Goal: Information Seeking & Learning: Compare options

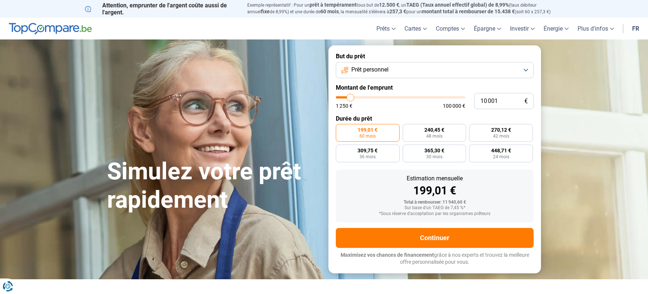
type input "11 750"
type input "11750"
type input "12 250"
type input "12250"
type input "12 500"
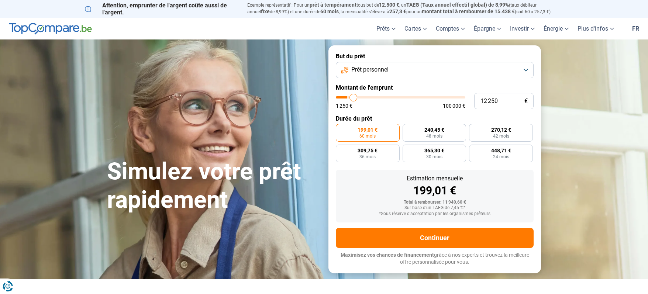
type input "12500"
type input "12 750"
type input "12750"
type input "13 000"
type input "13000"
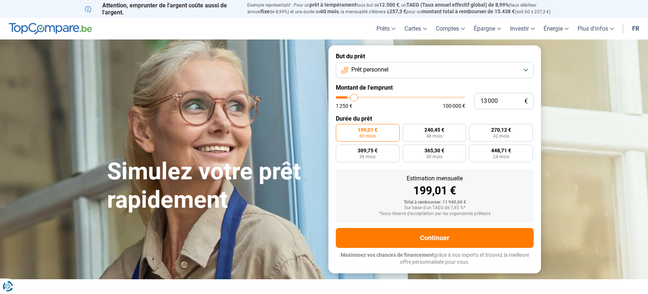
type input "13 250"
type input "13250"
type input "14 000"
type input "14000"
type input "14 500"
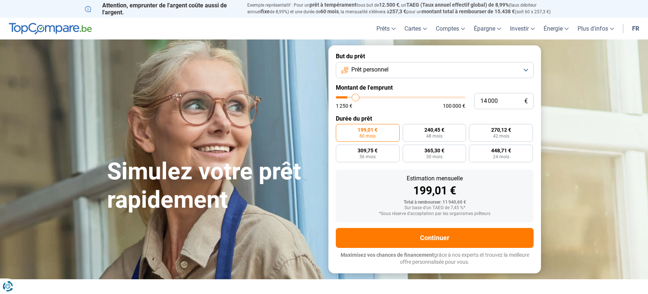
type input "14500"
type input "15 250"
type input "15250"
type input "15 750"
type input "15750"
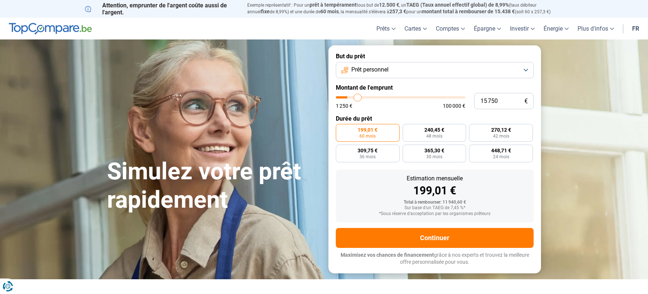
type input "16 250"
type input "16250"
type input "17 250"
type input "17250"
type input "18 250"
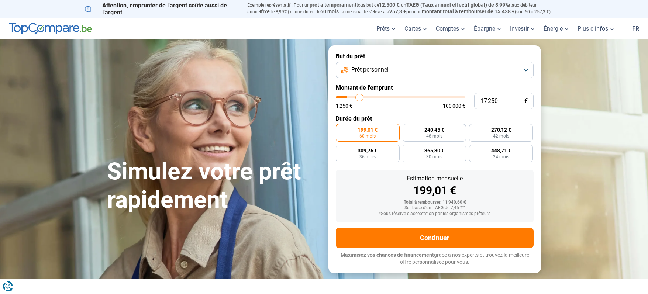
type input "18250"
type input "19 250"
type input "19250"
type input "20 250"
type input "20250"
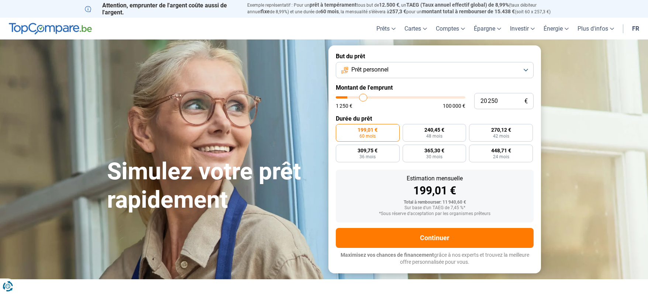
type input "21 500"
type input "21500"
type input "23 000"
type input "23000"
type input "24 500"
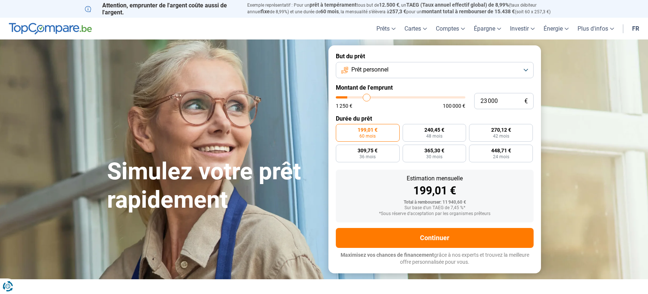
type input "24500"
type input "26 250"
type input "26250"
type input "27 500"
type input "27500"
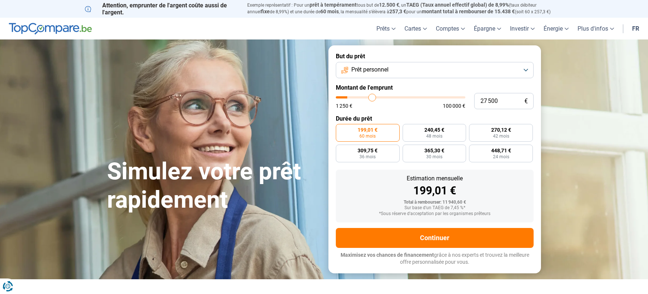
type input "30 000"
type input "30000"
type input "32 000"
type input "32000"
type input "34 250"
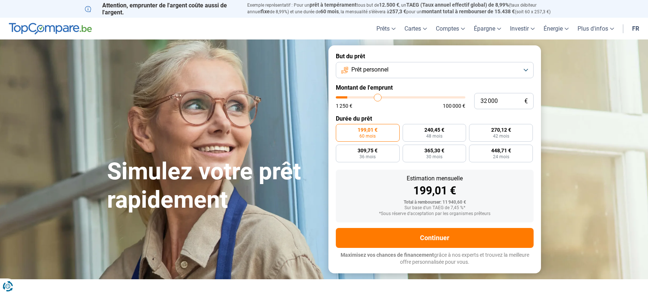
type input "34250"
type input "36 000"
type input "36000"
type input "38 500"
type input "38500"
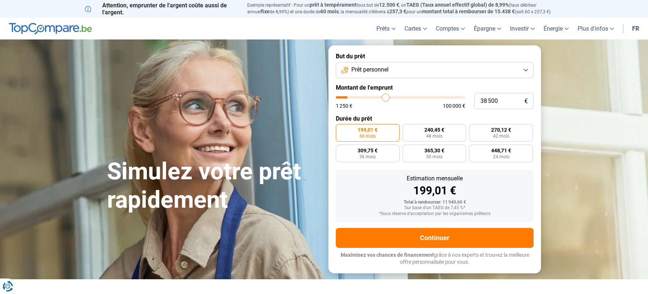
type input "40 000"
type input "40000"
type input "41 250"
type input "41250"
type input "42 250"
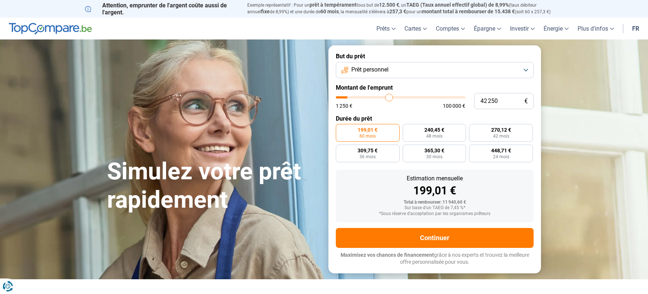
type input "42250"
type input "43 250"
type input "43250"
type input "43 750"
type input "43750"
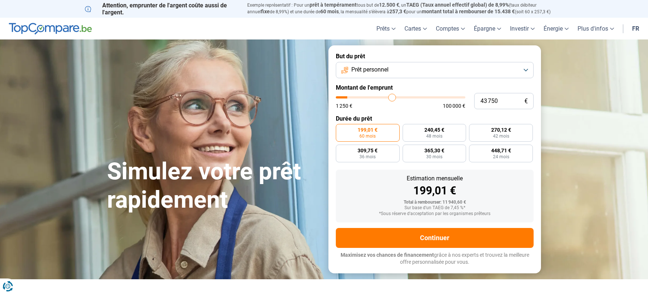
type input "44 750"
type input "44750"
type input "45 000"
type input "45000"
type input "45 750"
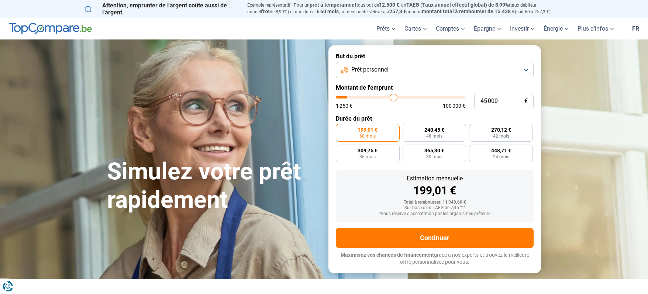
type input "45750"
type input "46 750"
type input "46750"
type input "47 500"
type input "47500"
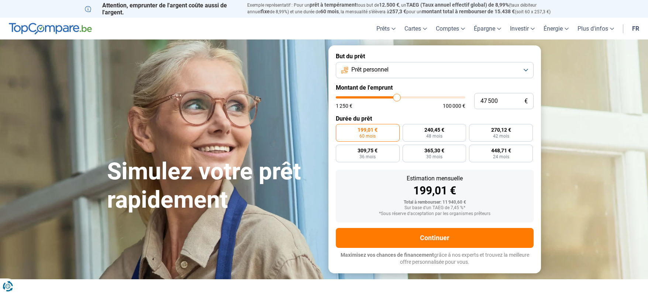
type input "48 000"
type input "48000"
type input "48 750"
type input "48750"
type input "49 750"
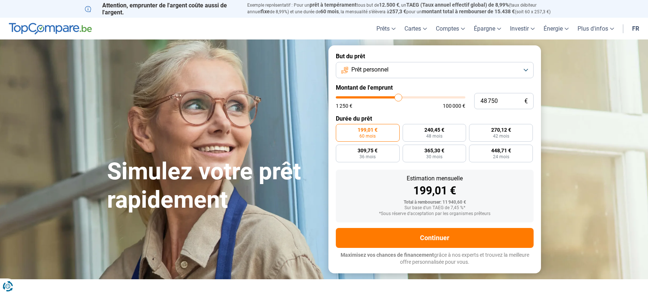
type input "49750"
type input "50 750"
type input "50750"
type input "51 750"
type input "51750"
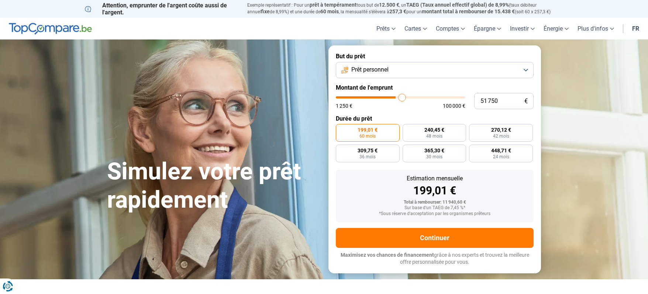
type input "53 250"
type input "53250"
type input "54 000"
type input "54000"
type input "55 250"
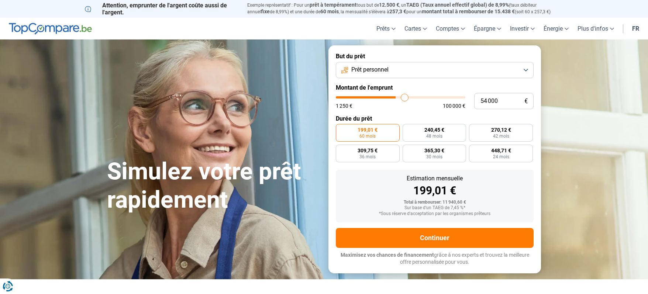
type input "55250"
type input "56 250"
type input "56250"
type input "57 000"
type input "57000"
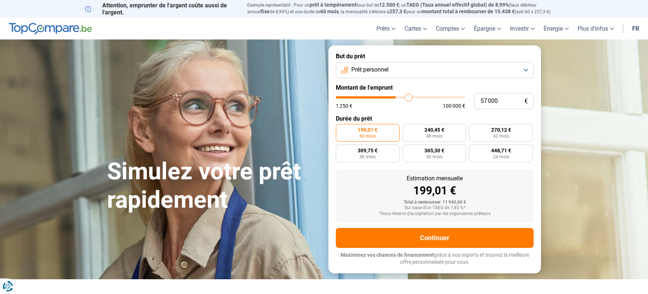
type input "58 500"
type input "58500"
type input "59 000"
type input "59000"
type input "59 750"
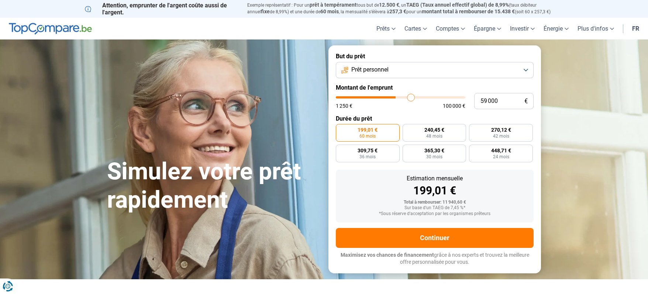
type input "59750"
type input "60 250"
type input "60250"
type input "60 500"
type input "60500"
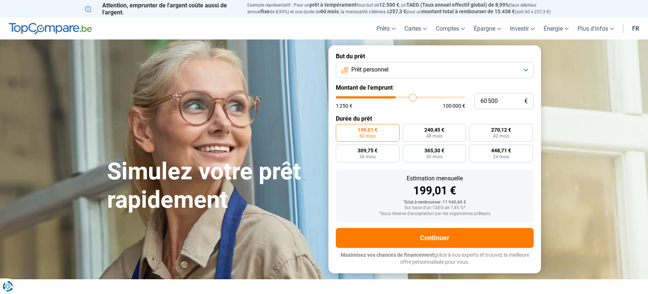
type input "61 000"
type input "61000"
type input "61 500"
type input "61500"
type input "61 750"
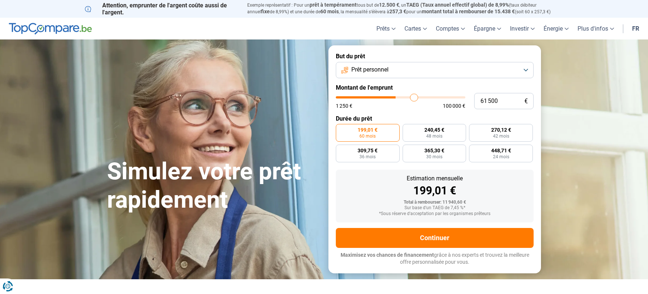
type input "61750"
type input "61 500"
type input "61500"
type input "61 250"
type input "61250"
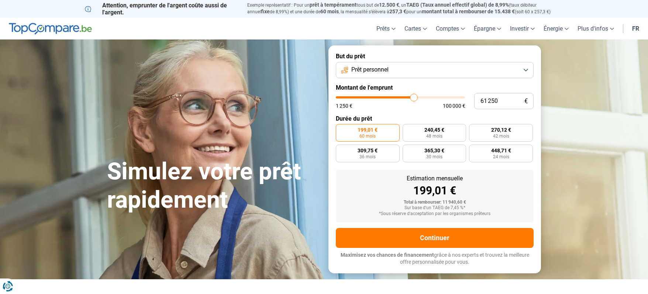
type input "61 000"
type input "61000"
type input "60 500"
type input "60500"
type input "60 250"
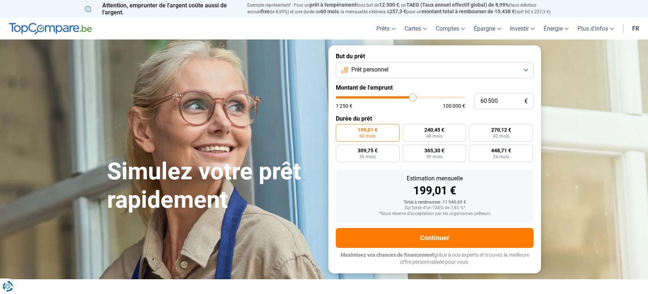
type input "60250"
type input "60 000"
type input "60000"
type input "59 750"
type input "59750"
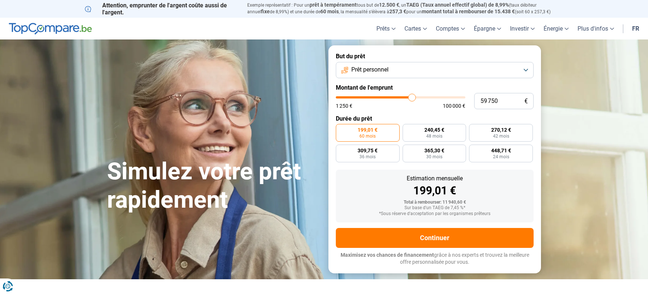
type input "59 500"
type input "59500"
type input "59 000"
type input "59000"
type input "58 750"
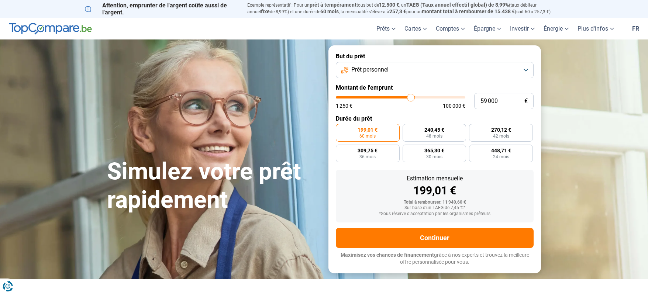
type input "58750"
type input "58 500"
type input "58500"
type input "58 250"
type input "58250"
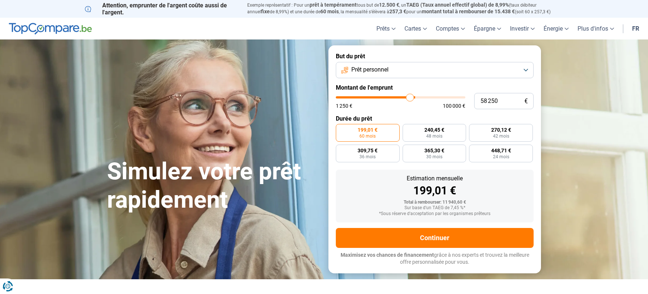
type input "58 000"
type input "58000"
type input "57 750"
type input "57750"
type input "57 250"
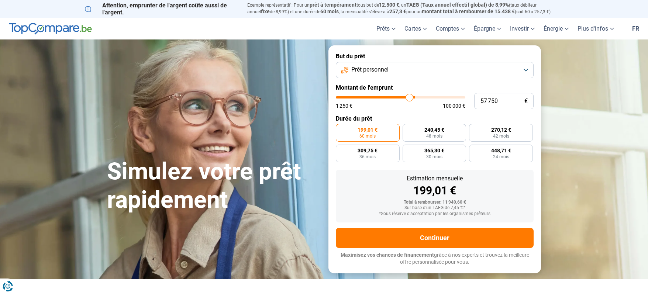
type input "57250"
type input "57 000"
type input "57000"
type input "57 250"
type input "57250"
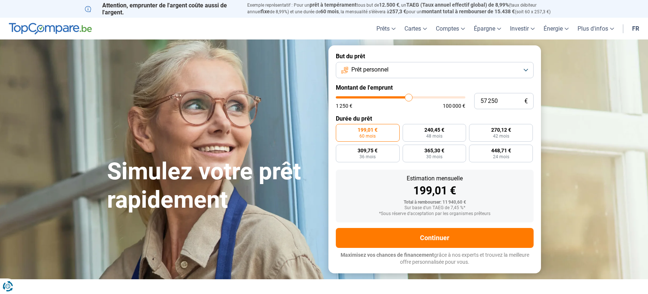
type input "57 750"
type input "57750"
type input "58 000"
drag, startPoint x: 353, startPoint y: 97, endPoint x: 410, endPoint y: 94, distance: 56.9
type input "58000"
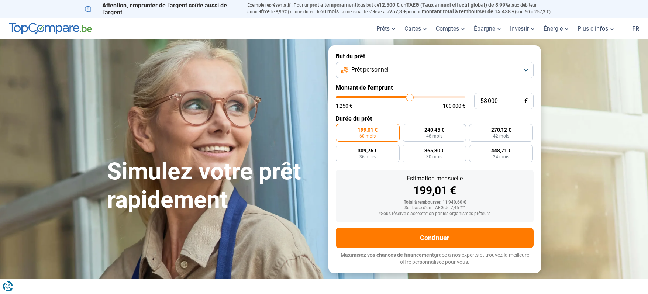
click at [410, 96] on input "range" at bounding box center [401, 97] width 130 height 2
radio input "false"
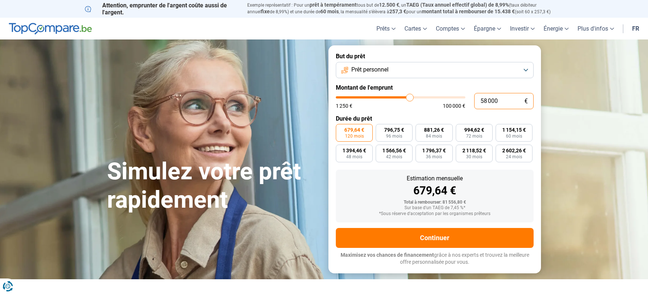
drag, startPoint x: 503, startPoint y: 102, endPoint x: 461, endPoint y: 96, distance: 43.2
click at [474, 96] on input "58 000" at bounding box center [503, 101] width 59 height 16
type input "2"
type input "1250"
type input "20"
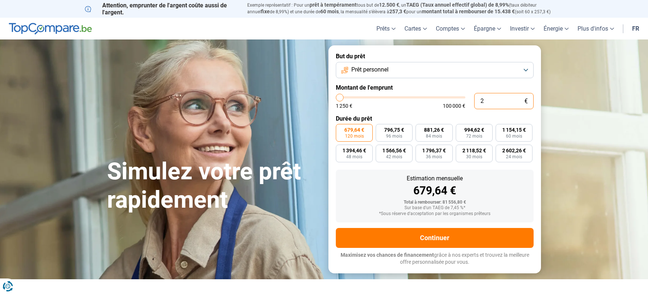
type input "1250"
type input "203"
type input "1250"
type input "20"
type input "1250"
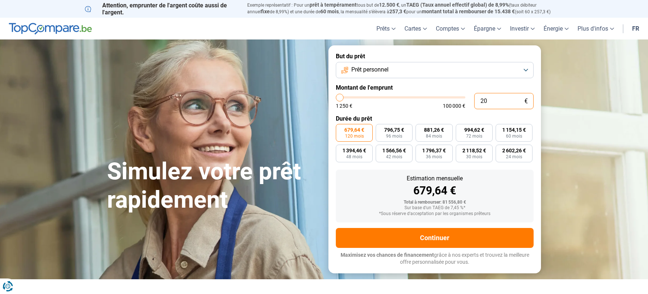
type input "204"
type input "1250"
type input "2 040"
type input "2000"
type input "20 400"
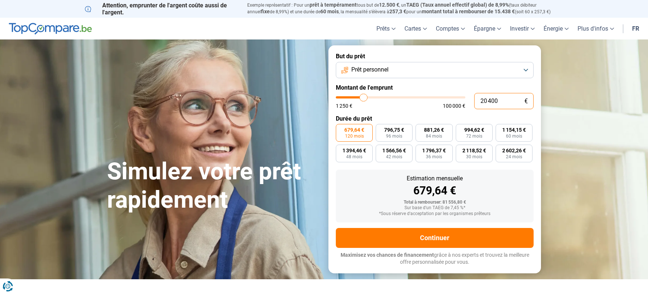
type input "20500"
type input "20 400"
click at [526, 68] on button "Prêt personnel" at bounding box center [435, 70] width 198 height 16
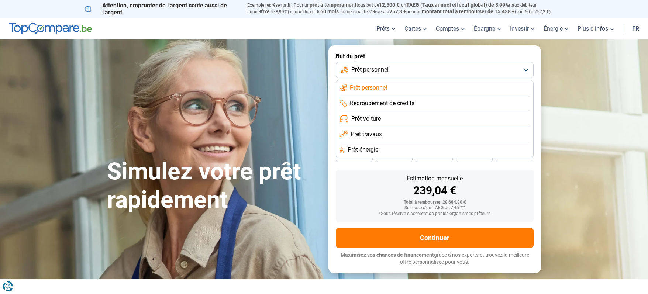
click at [378, 117] on span "Prêt voiture" at bounding box center [366, 119] width 30 height 8
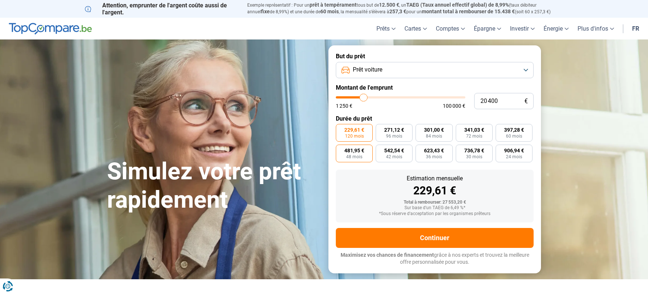
click at [352, 155] on span "48 mois" at bounding box center [354, 157] width 16 height 4
click at [341, 149] on input "481,95 € 48 mois" at bounding box center [338, 147] width 5 height 5
radio input "true"
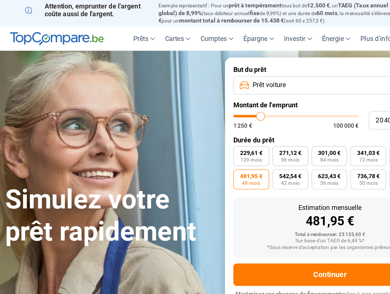
type input "20500"
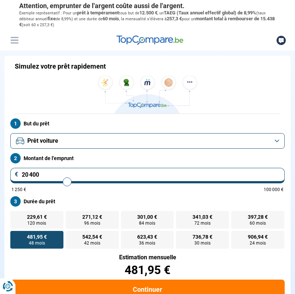
drag, startPoint x: 41, startPoint y: 178, endPoint x: -1, endPoint y: 173, distance: 42.3
click at [10, 173] on input "20 400" at bounding box center [147, 175] width 275 height 15
type input "1"
type input "1250"
type input "19"
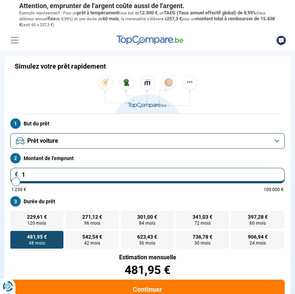
type input "1250"
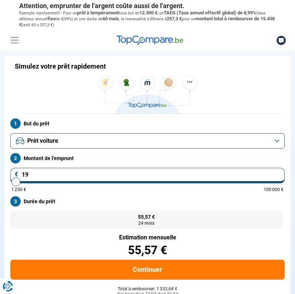
type input "1 250"
type input "1250"
radio input "true"
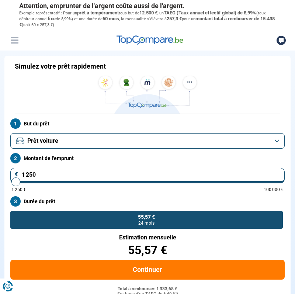
type input "12 505"
type input "12500"
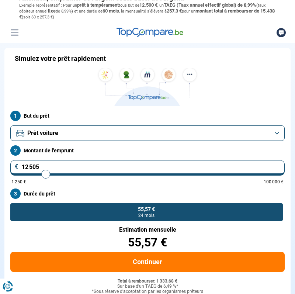
scroll to position [8, 0]
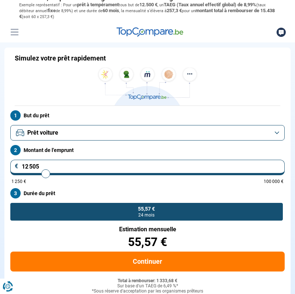
type input "1 250"
type input "1250"
type input "125"
type input "1250"
type input "12"
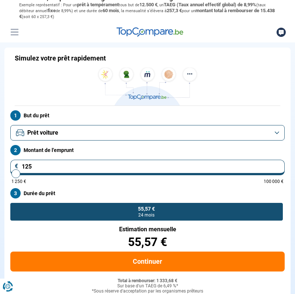
type input "1250"
type input "1"
type input "1250"
type input "19"
type input "1250"
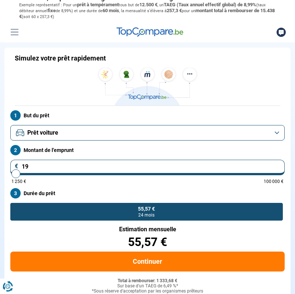
type input "195"
type input "1250"
type input "1 956"
type input "2000"
type input "19 560"
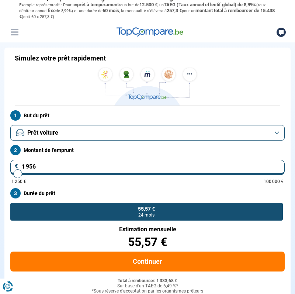
type input "19500"
type input "19 560"
type input "19500"
radio input "false"
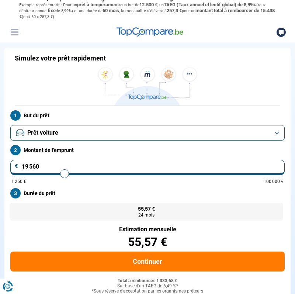
click at [62, 234] on form "But du prêt Prêt voiture Montant de l'emprunt 19 560 € 1 250 € 100 000 € Durée …" at bounding box center [147, 223] width 286 height 234
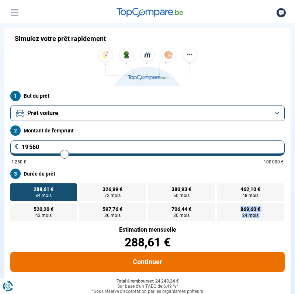
scroll to position [28, 0]
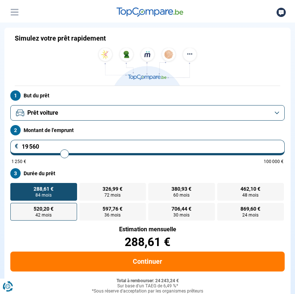
click at [59, 215] on label "520,20 € 42 mois" at bounding box center [43, 212] width 67 height 18
click at [15, 208] on input "520,20 € 42 mois" at bounding box center [12, 205] width 5 height 5
radio input "true"
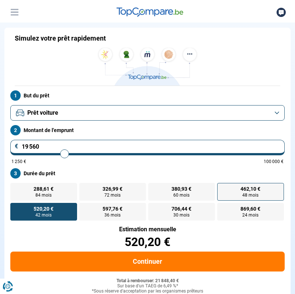
click at [249, 196] on span "48 mois" at bounding box center [250, 195] width 16 height 4
click at [222, 188] on input "462,10 € 48 mois" at bounding box center [219, 185] width 5 height 5
radio input "true"
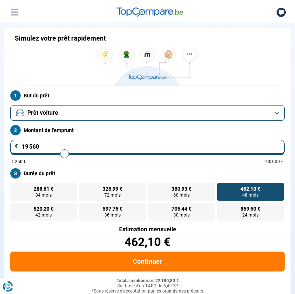
drag, startPoint x: 47, startPoint y: 144, endPoint x: 15, endPoint y: 151, distance: 32.2
click at [13, 142] on input "19 560" at bounding box center [147, 147] width 275 height 15
type input "1"
type input "1250"
type input "17"
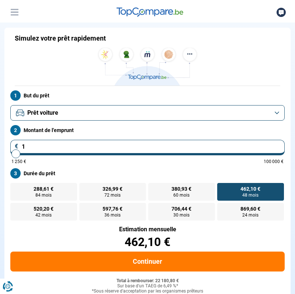
type input "1250"
type input "172"
type input "1250"
type input "1 725"
type input "1750"
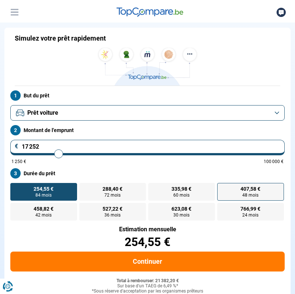
click at [260, 192] on span "407,58 €" at bounding box center [251, 188] width 20 height 5
click at [222, 188] on input "407,58 € 48 mois" at bounding box center [219, 185] width 5 height 5
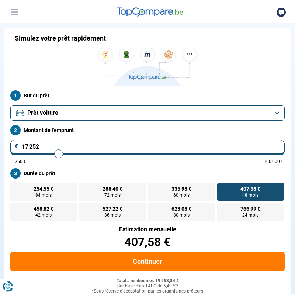
click at [213, 62] on div "Simulez votre prêt rapidement" at bounding box center [148, 60] width 266 height 52
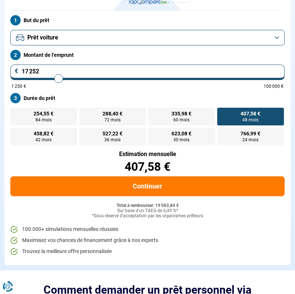
scroll to position [0, 0]
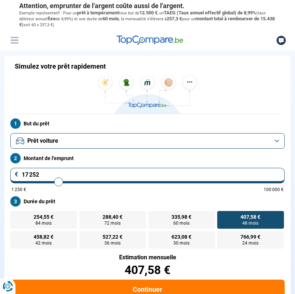
click at [214, 42] on header "Prêts Prêt personnel Prêt hypothécaire Prêt voiture Prêt travaux Cartes Cartes …" at bounding box center [147, 40] width 295 height 21
click at [231, 38] on header "Prêts Prêt personnel Prêt hypothécaire Prêt voiture Prêt travaux Cartes Cartes …" at bounding box center [147, 40] width 295 height 21
click at [181, 221] on span "60 mois" at bounding box center [181, 223] width 16 height 4
click at [153, 216] on input "335,98 € 60 mois" at bounding box center [150, 213] width 5 height 5
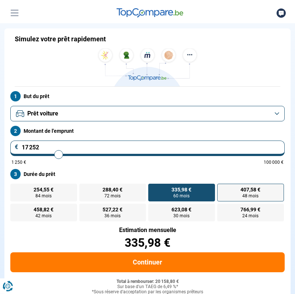
scroll to position [28, 0]
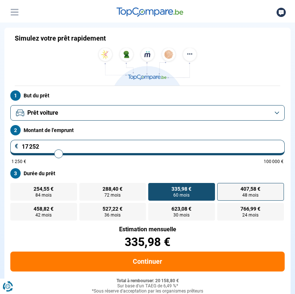
click at [243, 190] on span "407,58 €" at bounding box center [251, 188] width 20 height 5
click at [222, 188] on input "407,58 € 48 mois" at bounding box center [219, 185] width 5 height 5
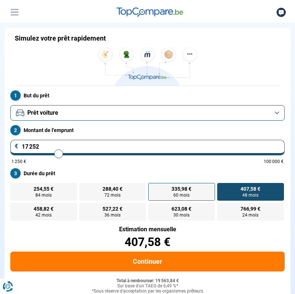
click at [187, 196] on span "60 mois" at bounding box center [181, 195] width 16 height 4
click at [153, 188] on input "335,98 € 60 mois" at bounding box center [150, 185] width 5 height 5
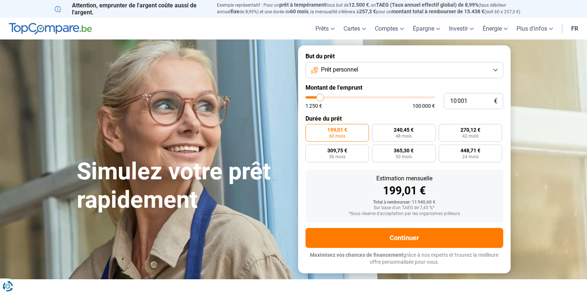
click at [491, 70] on button "Prêt personnel" at bounding box center [405, 70] width 198 height 16
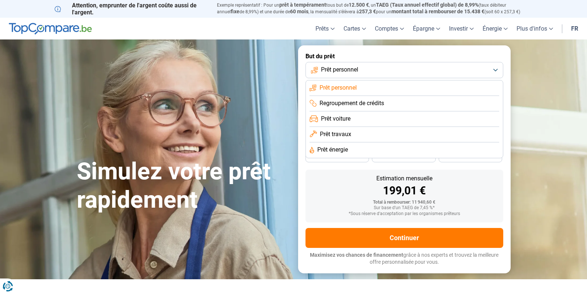
click at [354, 120] on li "Prêt voiture" at bounding box center [405, 118] width 190 height 15
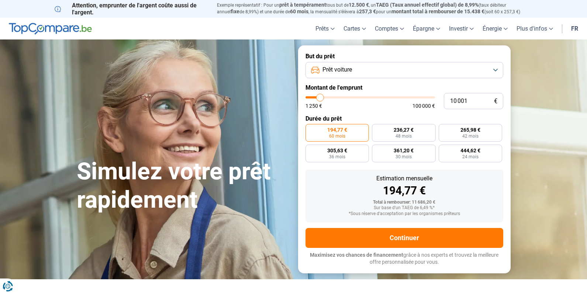
click at [331, 196] on div "194,77 €" at bounding box center [404, 190] width 186 height 11
click at [414, 136] on label "236,27 € 48 mois" at bounding box center [404, 133] width 64 height 18
click at [377, 129] on input "236,27 € 48 mois" at bounding box center [374, 126] width 5 height 5
radio input "true"
